Goal: Task Accomplishment & Management: Use online tool/utility

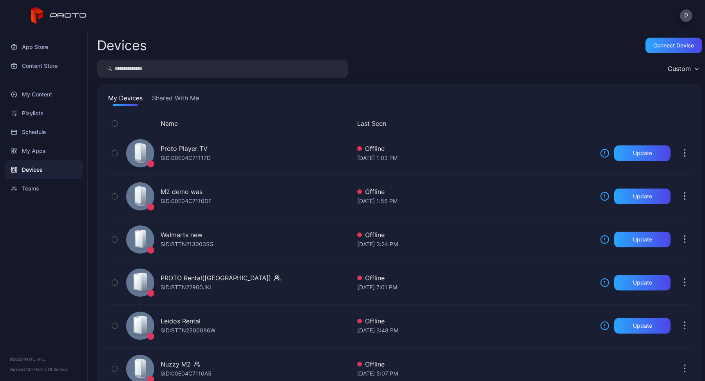
click at [136, 68] on input "search" at bounding box center [222, 69] width 251 height 18
type input "***"
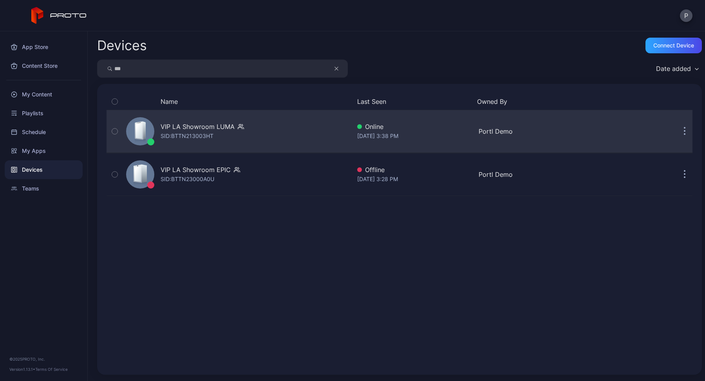
click at [269, 138] on div "VIP LA Showroom LUMA SID: BTTN213003HT" at bounding box center [237, 131] width 228 height 39
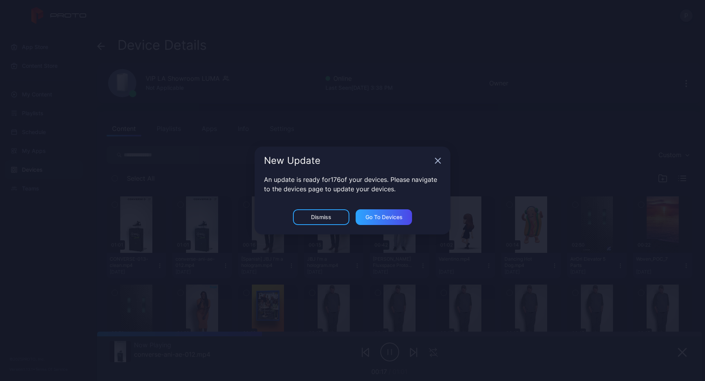
click at [439, 162] on icon "button" at bounding box center [438, 160] width 5 height 5
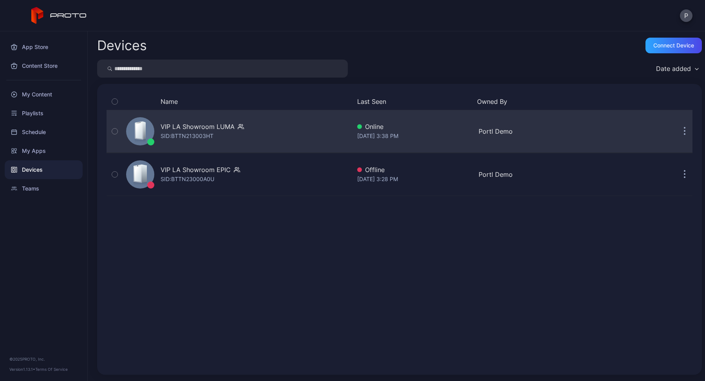
click at [308, 139] on div "VIP LA Showroom LUMA SID: BTTN213003HT" at bounding box center [237, 131] width 228 height 39
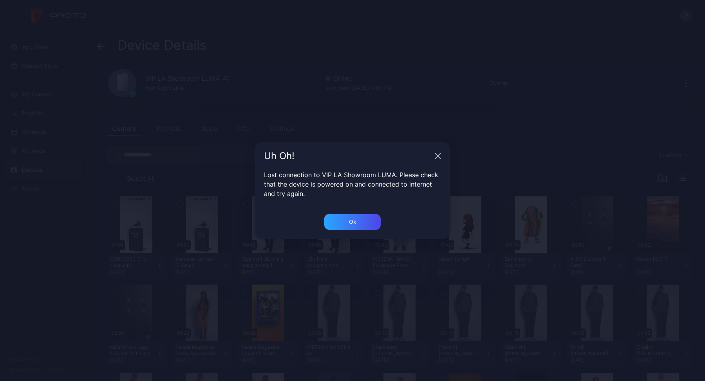
click at [438, 157] on icon "button" at bounding box center [438, 156] width 6 height 6
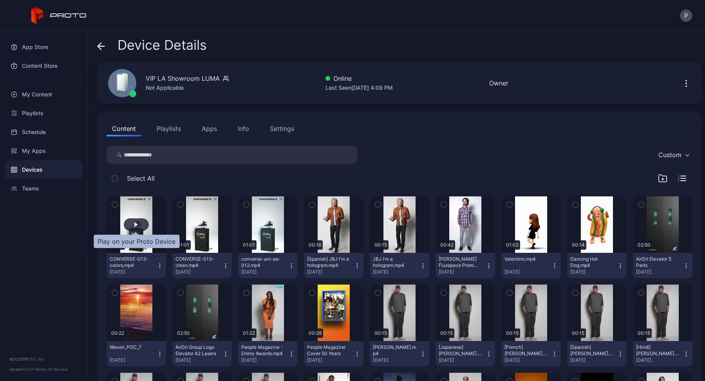
click at [133, 220] on div "button" at bounding box center [136, 224] width 25 height 13
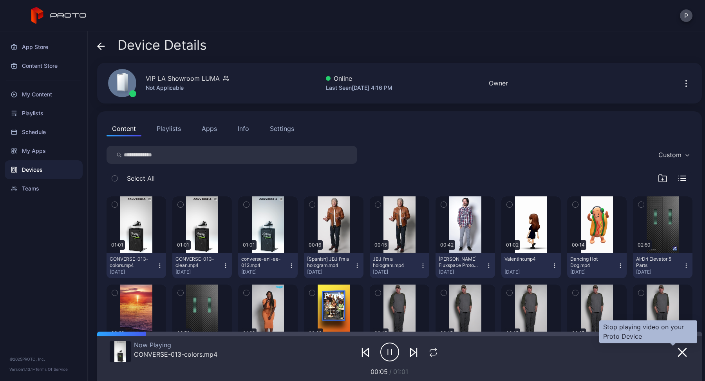
click at [679, 350] on icon "button" at bounding box center [683, 352] width 8 height 8
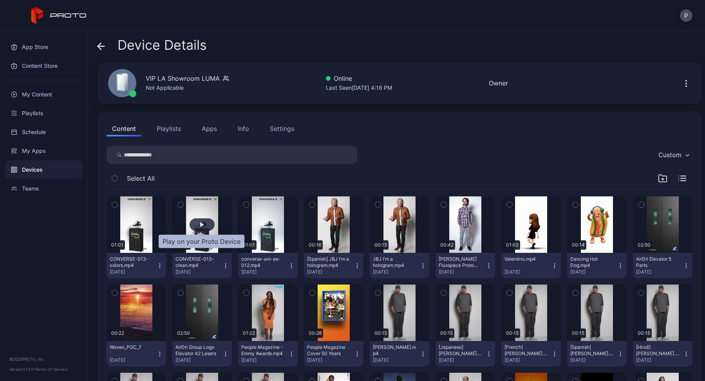
click at [198, 223] on div "button" at bounding box center [202, 224] width 25 height 13
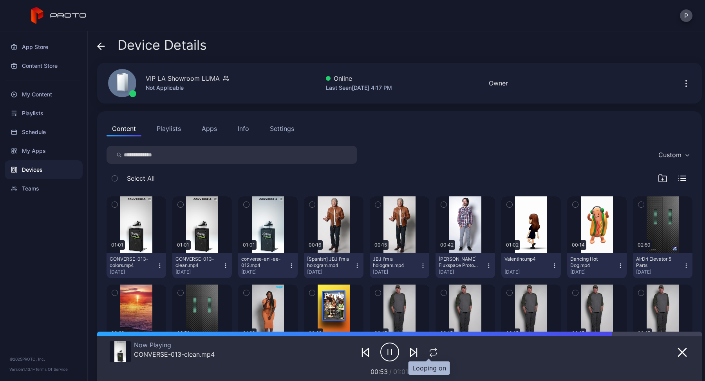
click at [432, 352] on icon "button" at bounding box center [433, 352] width 10 height 9
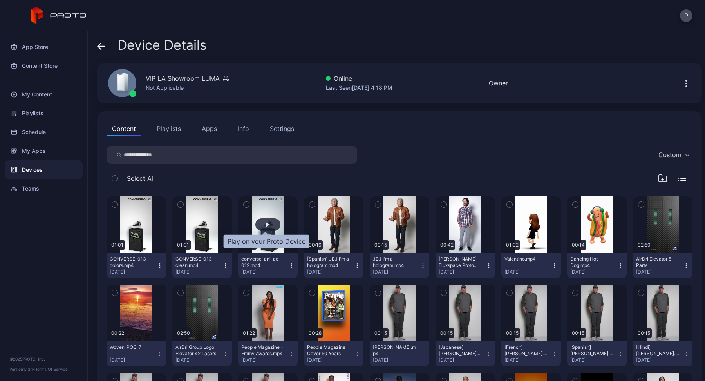
click at [266, 223] on div "button" at bounding box center [268, 224] width 4 height 5
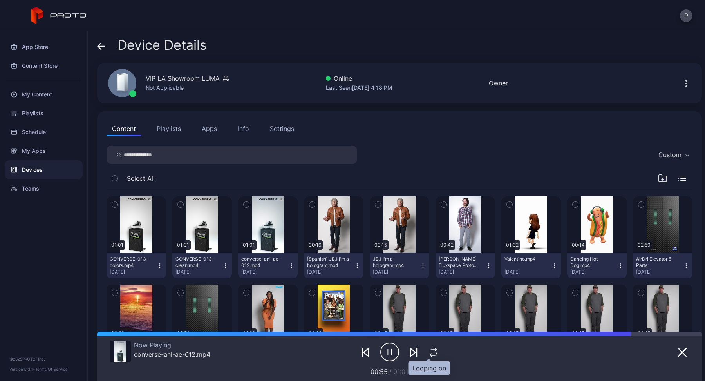
click at [428, 350] on icon "button" at bounding box center [433, 352] width 10 height 9
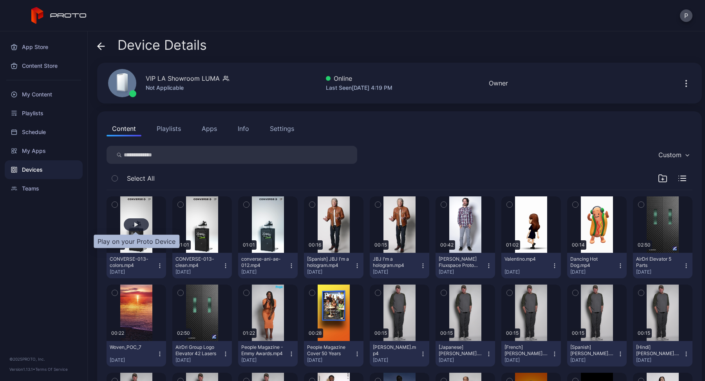
click at [141, 223] on div "button" at bounding box center [136, 224] width 25 height 13
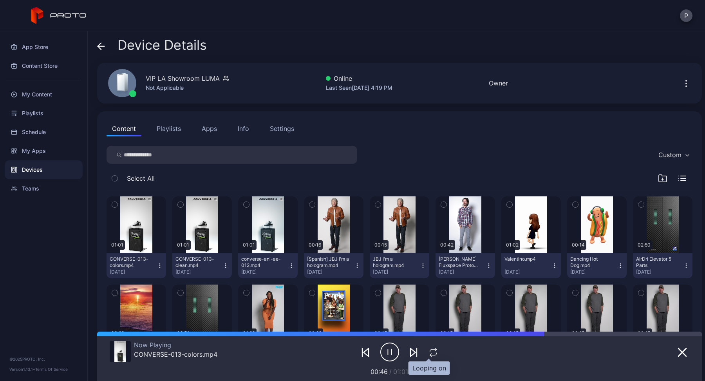
click at [432, 350] on icon "button" at bounding box center [433, 352] width 10 height 9
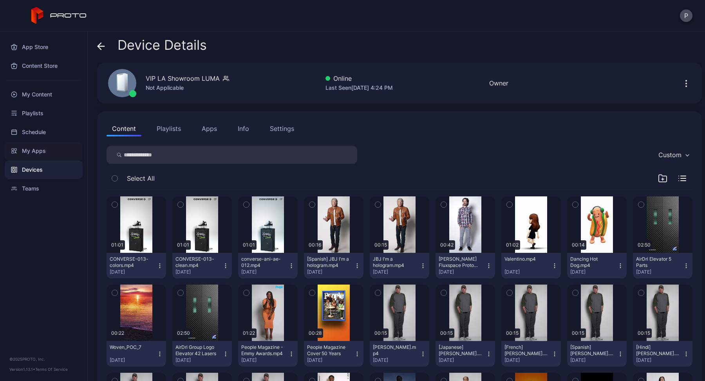
click at [27, 151] on div "My Apps" at bounding box center [44, 150] width 78 height 19
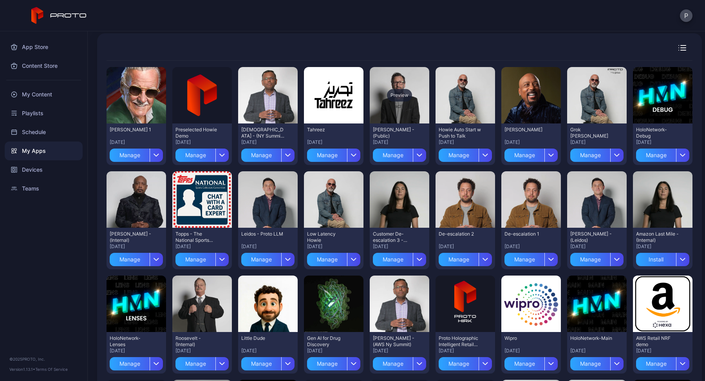
scroll to position [57, 0]
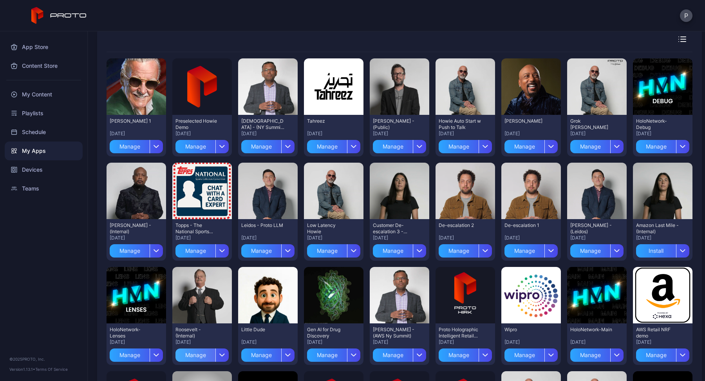
click at [188, 357] on div "Manage" at bounding box center [196, 354] width 40 height 13
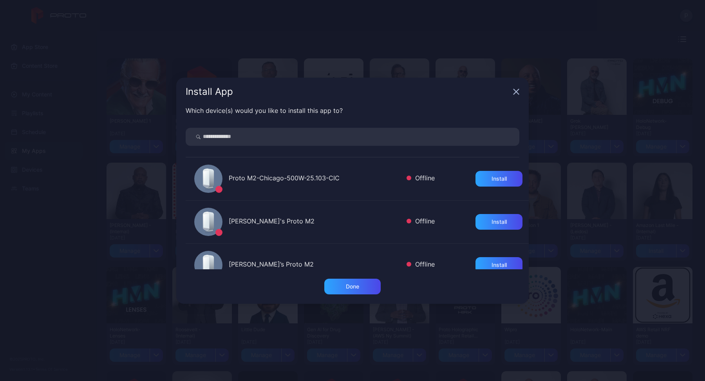
click at [282, 140] on input "search" at bounding box center [353, 137] width 334 height 18
type input "***"
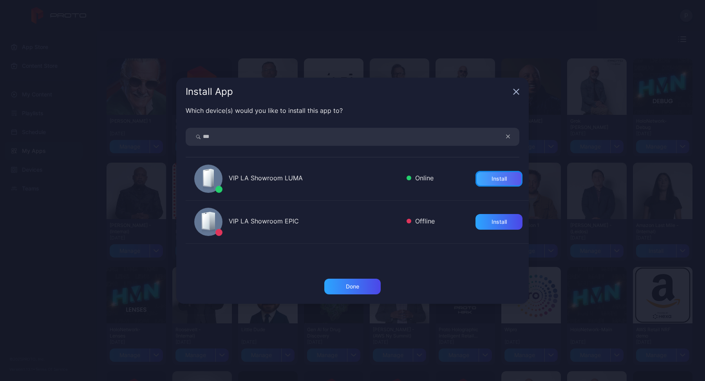
click at [482, 174] on div "Install" at bounding box center [499, 179] width 47 height 16
click at [343, 287] on div "Done" at bounding box center [352, 287] width 56 height 16
